Goal: Task Accomplishment & Management: Manage account settings

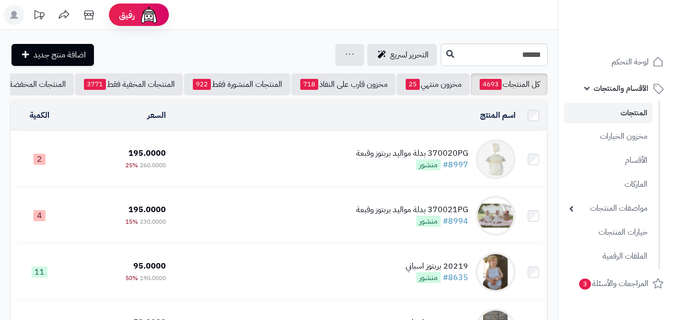
click at [386, 159] on div "370020PG بدلة مواليد بربتوز وقبعة" at bounding box center [412, 153] width 112 height 11
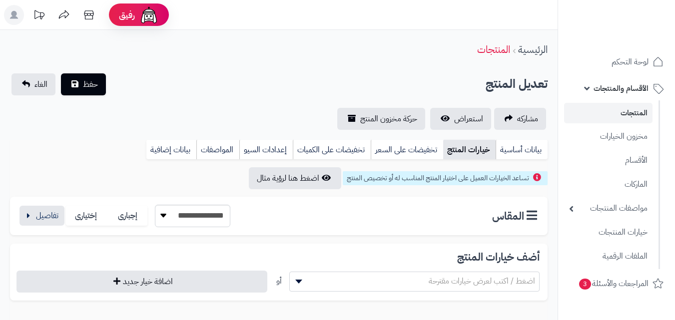
click at [38, 228] on div "**********" at bounding box center [279, 216] width 538 height 38
click at [41, 222] on button "button" at bounding box center [41, 215] width 45 height 20
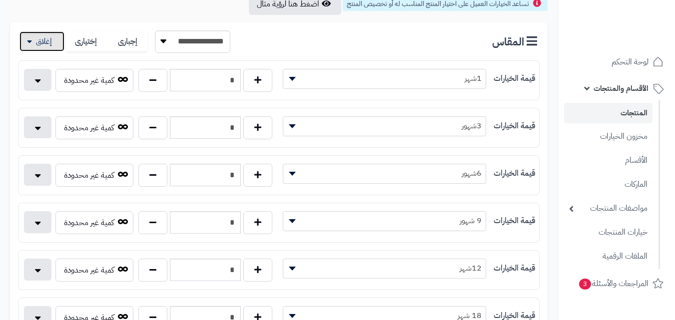
scroll to position [184, 0]
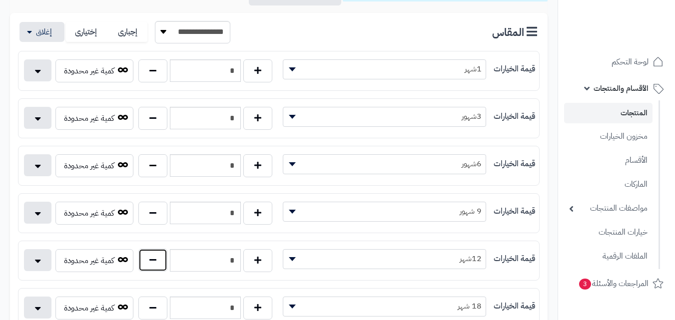
click at [141, 262] on button "button" at bounding box center [152, 260] width 29 height 23
type input "*"
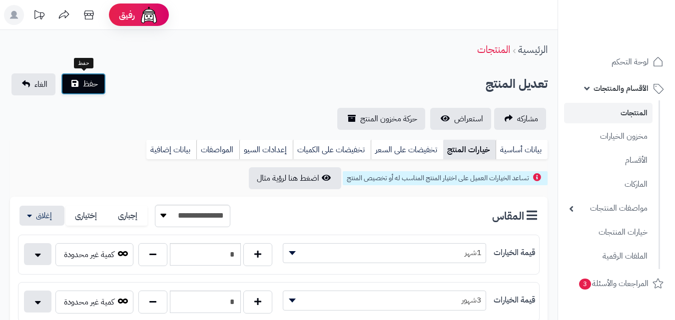
click at [80, 83] on button "حفظ" at bounding box center [83, 84] width 45 height 22
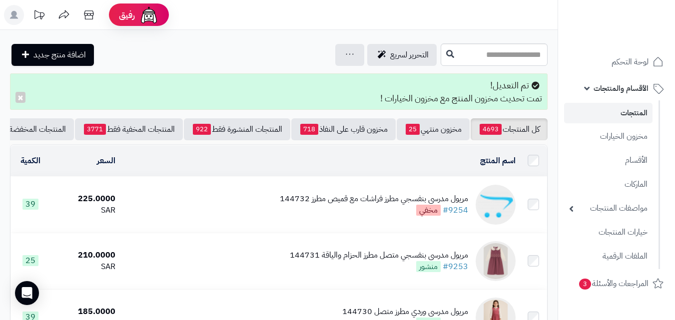
click at [77, 83] on div "تم التعديل! تمت تحديث مخزون المنتج مع مخزون الخيارات ! ×" at bounding box center [279, 91] width 538 height 36
click at [525, 53] on input "text" at bounding box center [494, 54] width 107 height 22
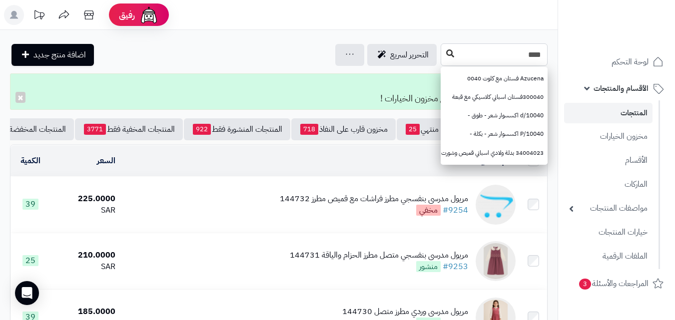
type input "****"
click at [443, 53] on button at bounding box center [450, 53] width 15 height 19
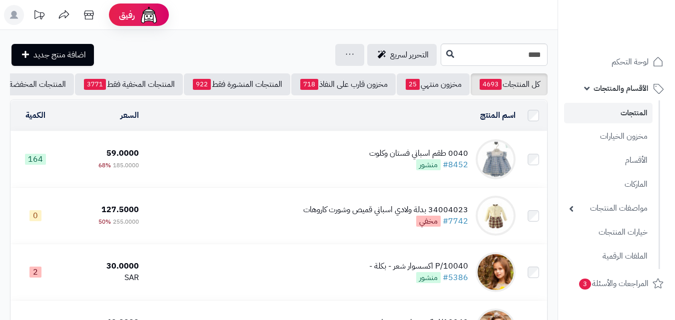
click at [329, 158] on td "0040 طقم اسباني فستان وكلوت #8452 منشور" at bounding box center [331, 159] width 377 height 56
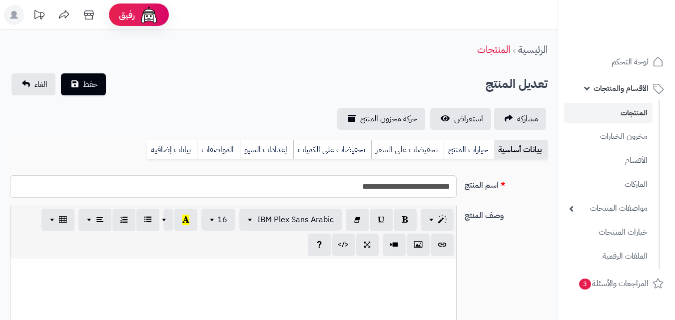
scroll to position [132, 0]
click at [465, 161] on div "بيانات أساسية خيارات المنتج تخفيضات على السعر تخفيضات على الكميات إعدادات السيو…" at bounding box center [279, 153] width 538 height 27
click at [473, 143] on link "خيارات المنتج" at bounding box center [469, 150] width 50 height 20
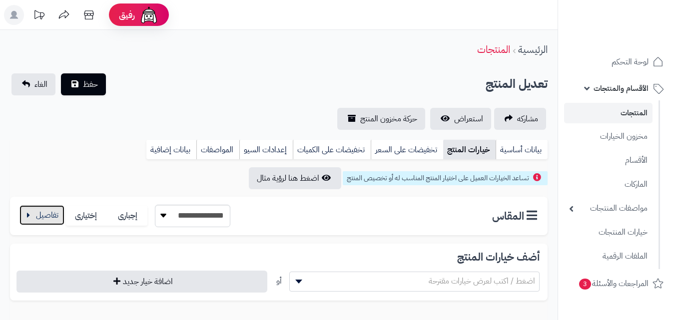
click at [41, 212] on button "button" at bounding box center [41, 215] width 45 height 20
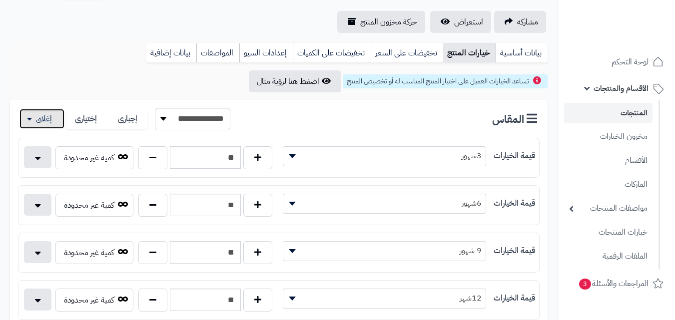
scroll to position [103, 0]
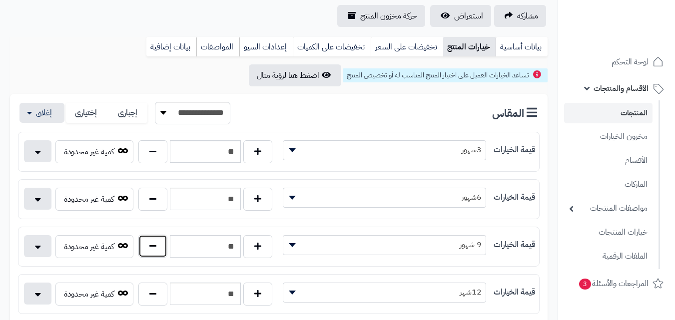
click at [153, 245] on button "button" at bounding box center [152, 246] width 29 height 23
type input "**"
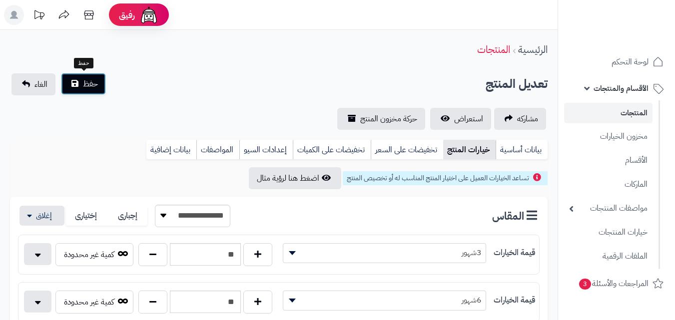
click at [96, 76] on button "حفظ" at bounding box center [83, 84] width 45 height 22
click at [95, 89] on span "حفظ" at bounding box center [90, 84] width 15 height 12
click at [86, 95] on div "**********" at bounding box center [279, 101] width 558 height 56
click at [85, 90] on button "حفظ" at bounding box center [83, 84] width 45 height 22
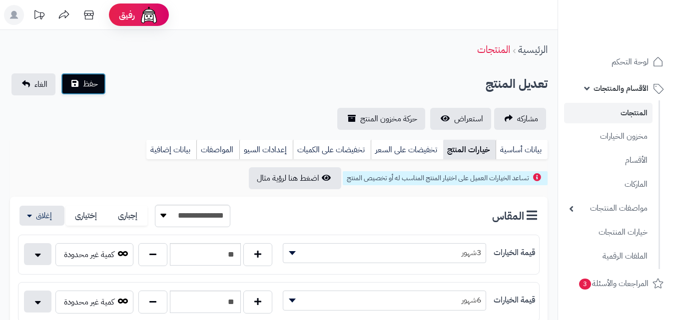
click at [85, 90] on button "حفظ" at bounding box center [83, 84] width 45 height 22
